Goal: Find specific page/section: Locate a particular part of the current website

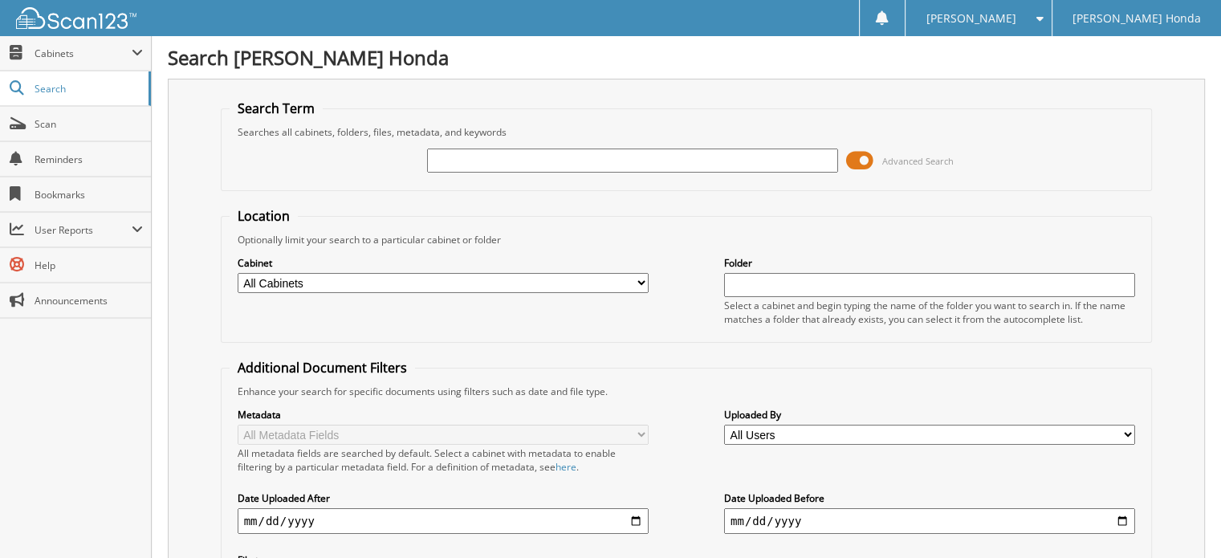
click at [490, 159] on input "text" at bounding box center [632, 161] width 411 height 24
type input "824312"
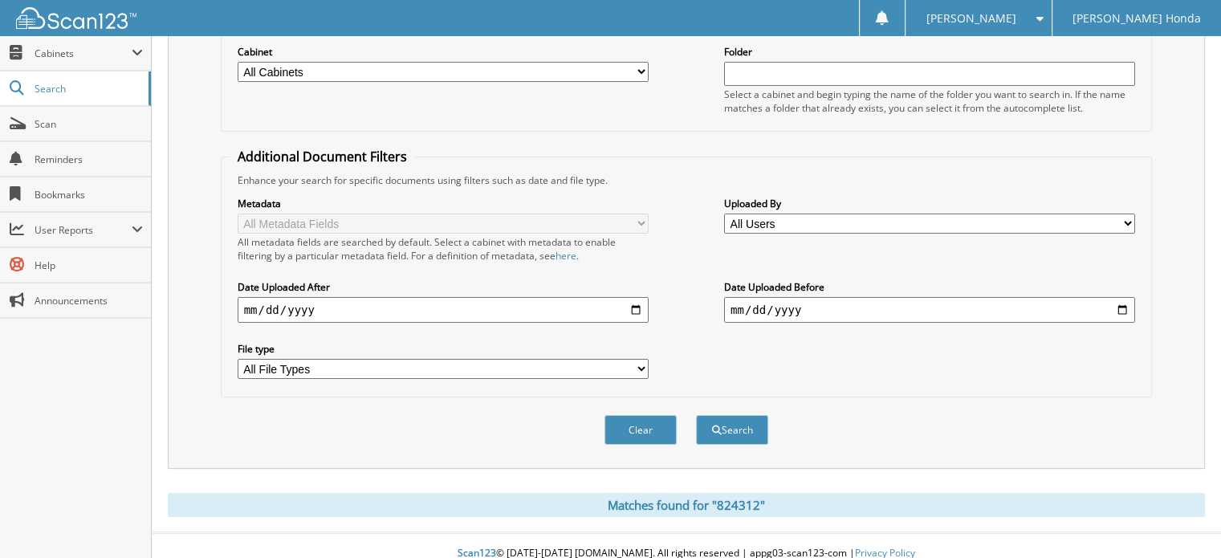
scroll to position [212, 0]
click at [742, 414] on button "Search" at bounding box center [732, 429] width 72 height 30
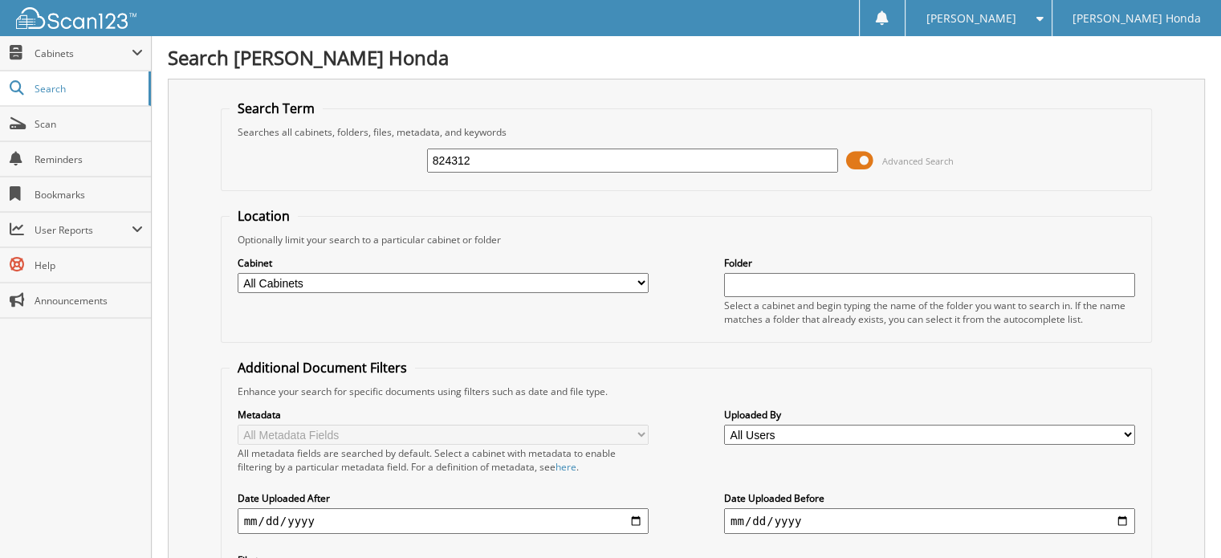
click at [1031, 14] on div "[PERSON_NAME]" at bounding box center [978, 18] width 129 height 36
click at [1021, 74] on link "Logout" at bounding box center [978, 78] width 145 height 28
